Goal: Download file/media

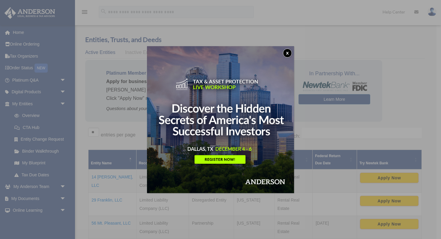
click at [286, 52] on button "x" at bounding box center [287, 53] width 9 height 9
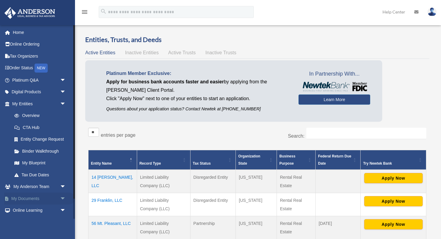
click at [60, 200] on span "arrow_drop_down" at bounding box center [66, 199] width 12 height 12
click at [60, 200] on span "arrow_drop_up" at bounding box center [66, 199] width 12 height 12
click at [60, 200] on span "arrow_drop_down" at bounding box center [66, 199] width 12 height 12
click at [21, 210] on span at bounding box center [20, 211] width 4 height 4
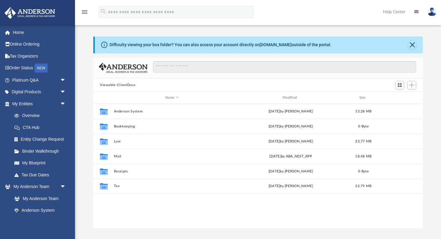
scroll to position [136, 330]
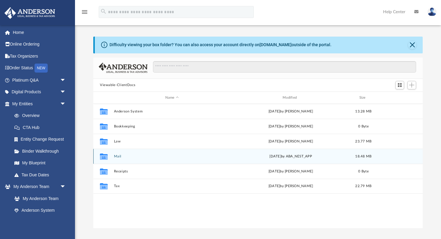
click at [121, 157] on button "Mail" at bounding box center [172, 157] width 116 height 4
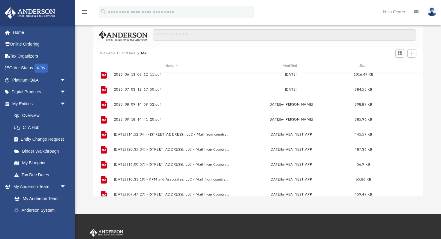
scroll to position [416, 0]
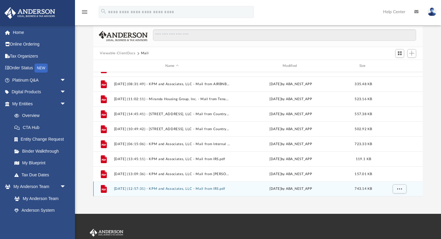
click at [148, 188] on button "[DATE] (12:57:31) - KPM and Associates, LLC - Mail from IRS.pdf" at bounding box center [172, 189] width 116 height 4
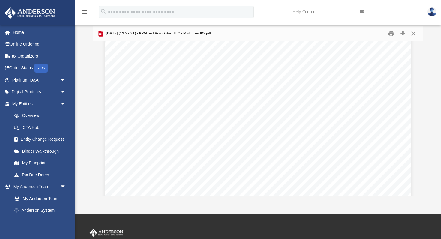
scroll to position [218, 0]
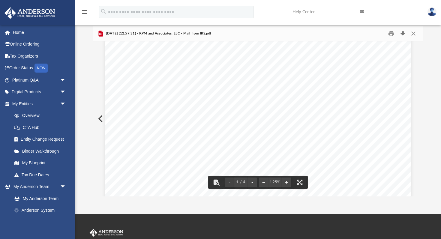
click at [403, 32] on button "Download" at bounding box center [402, 33] width 11 height 9
drag, startPoint x: 148, startPoint y: 74, endPoint x: 192, endPoint y: 74, distance: 44.1
click at [192, 74] on div "Page 1" at bounding box center [258, 189] width 306 height 396
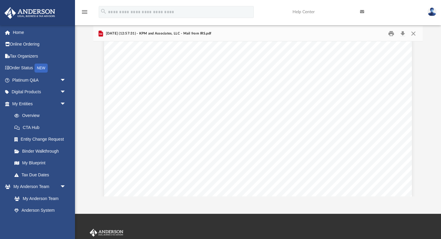
scroll to position [884, 0]
